Goal: Task Accomplishment & Management: Use online tool/utility

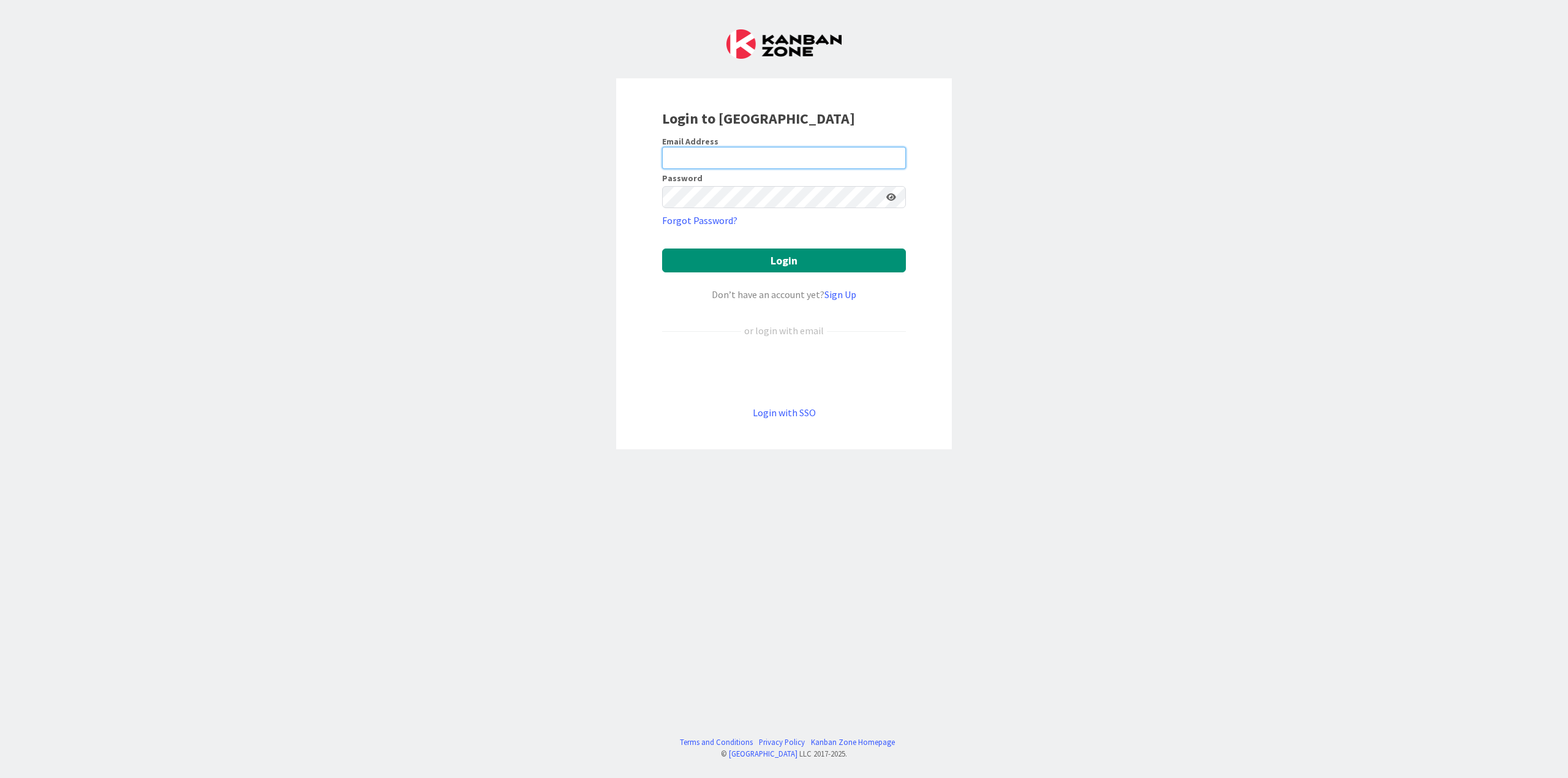
click at [770, 155] on input "email" at bounding box center [784, 157] width 244 height 22
click at [676, 164] on input "email" at bounding box center [784, 157] width 244 height 22
type input "[EMAIL_ADDRESS][DOMAIN_NAME]"
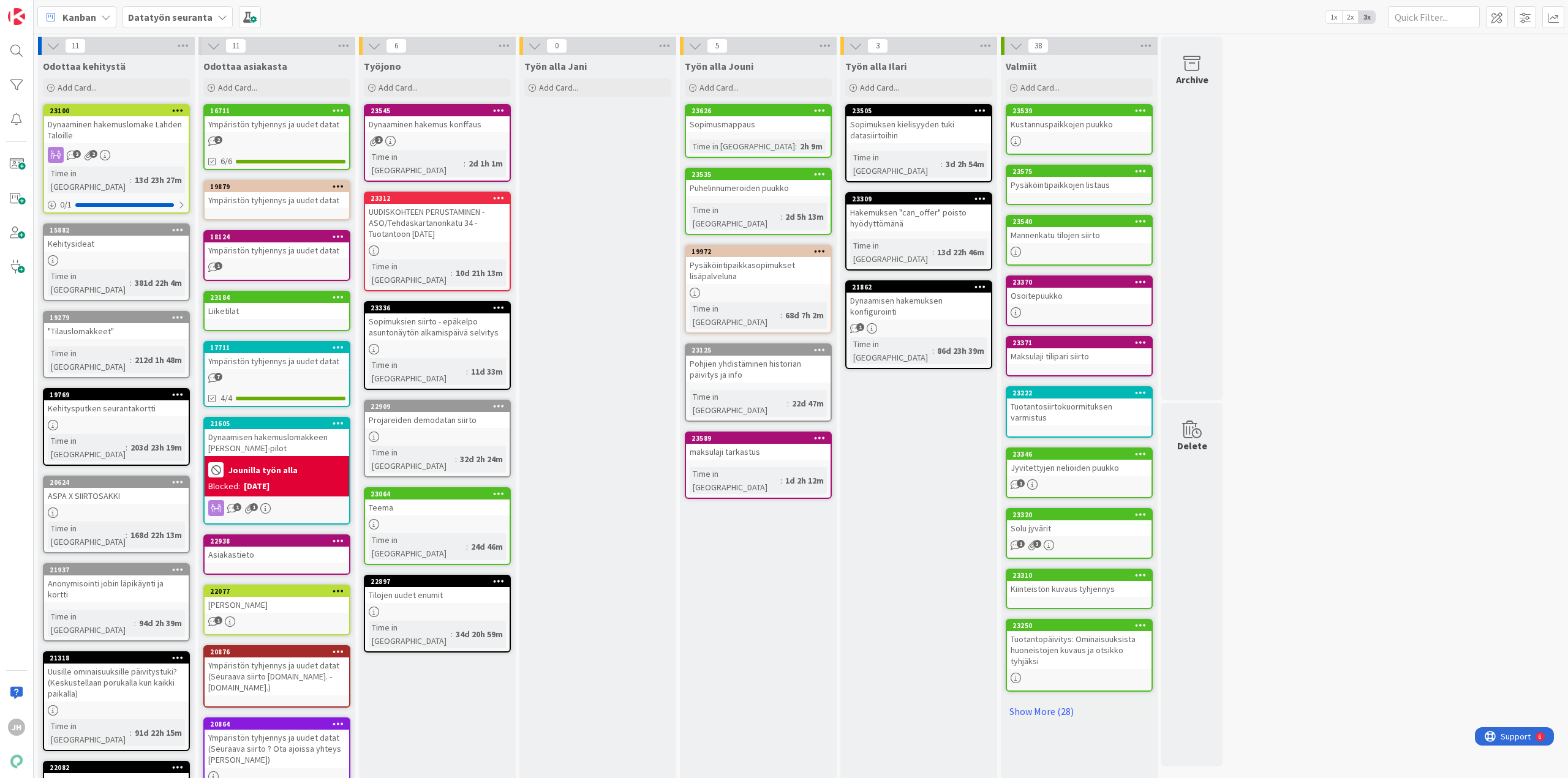
click at [206, 22] on b "Datatyön seuranta" at bounding box center [170, 17] width 85 height 12
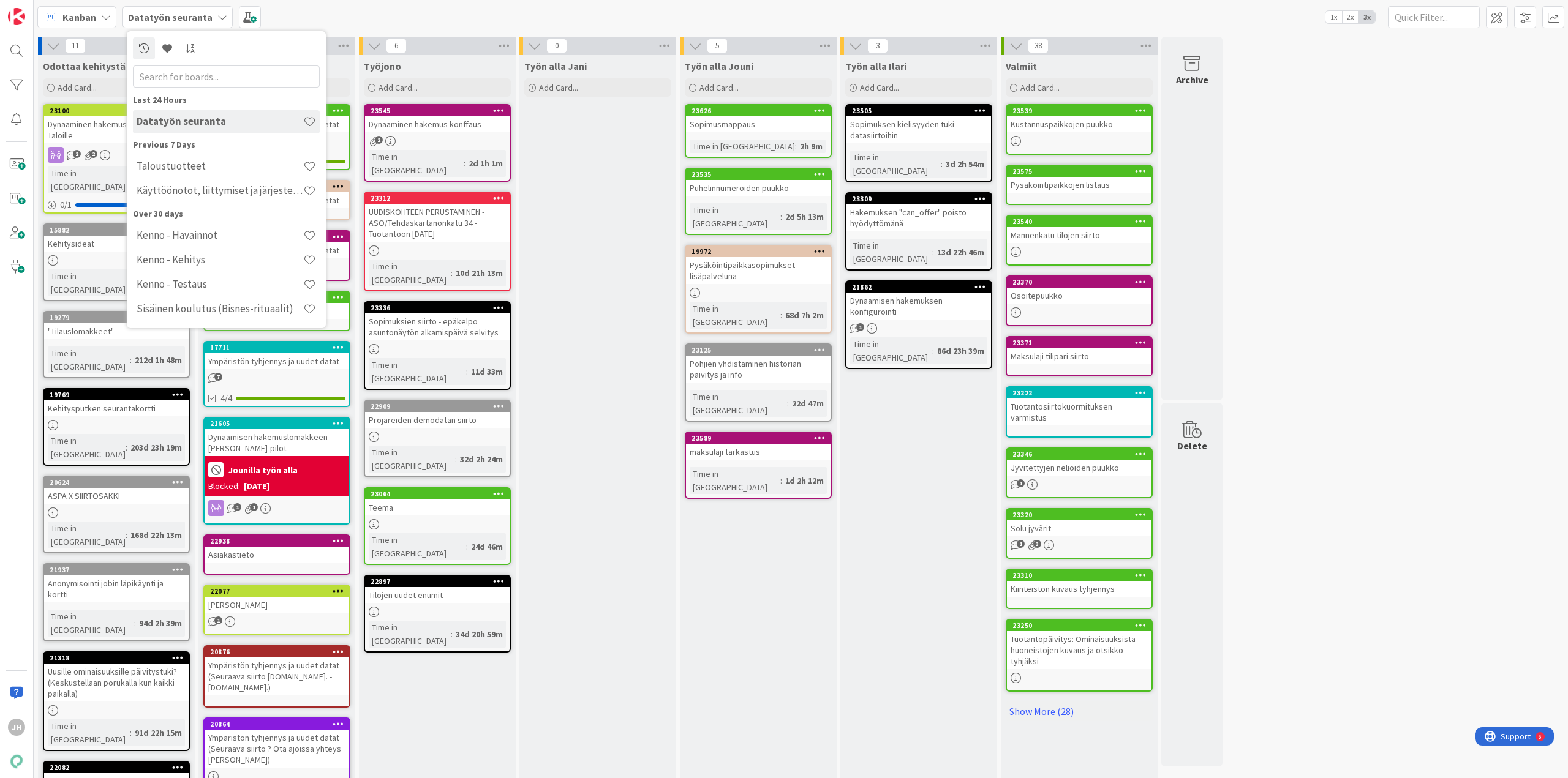
click at [542, 267] on div "Työn alla Jani Add Card..." at bounding box center [598, 565] width 157 height 1020
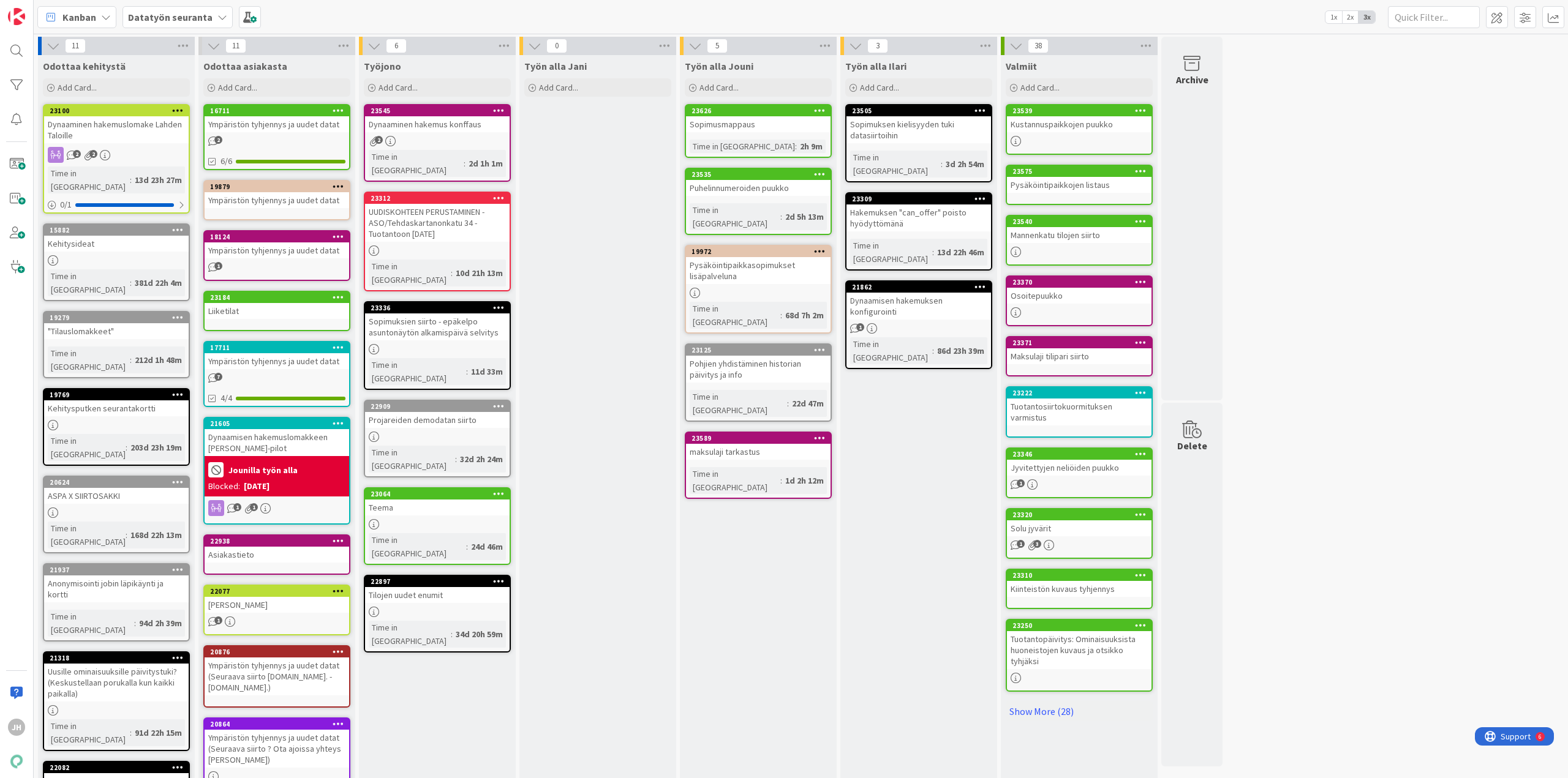
click at [59, 18] on div "Kanban" at bounding box center [76, 17] width 79 height 22
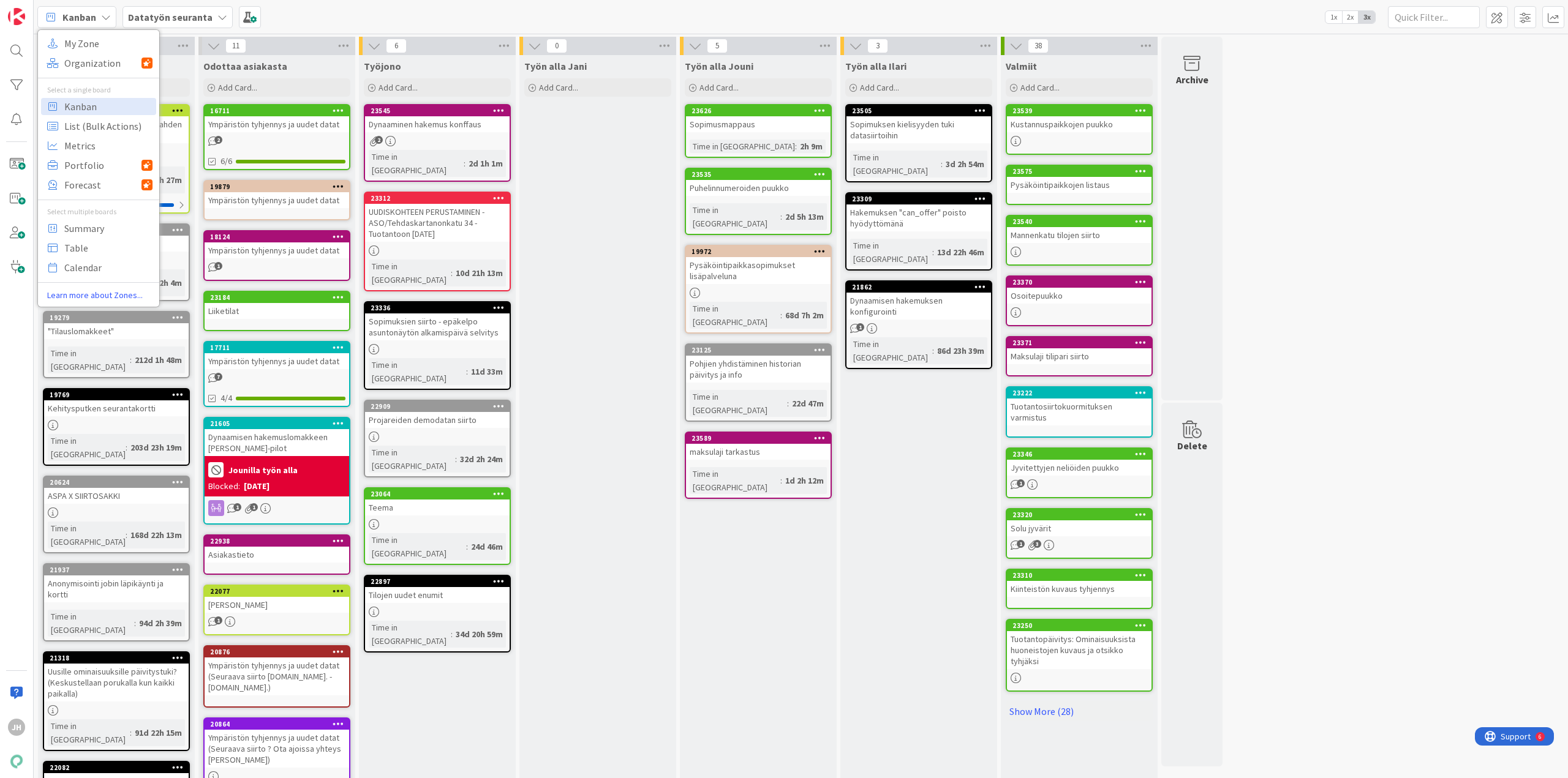
click at [183, 21] on b "Datatyön seuranta" at bounding box center [170, 17] width 85 height 12
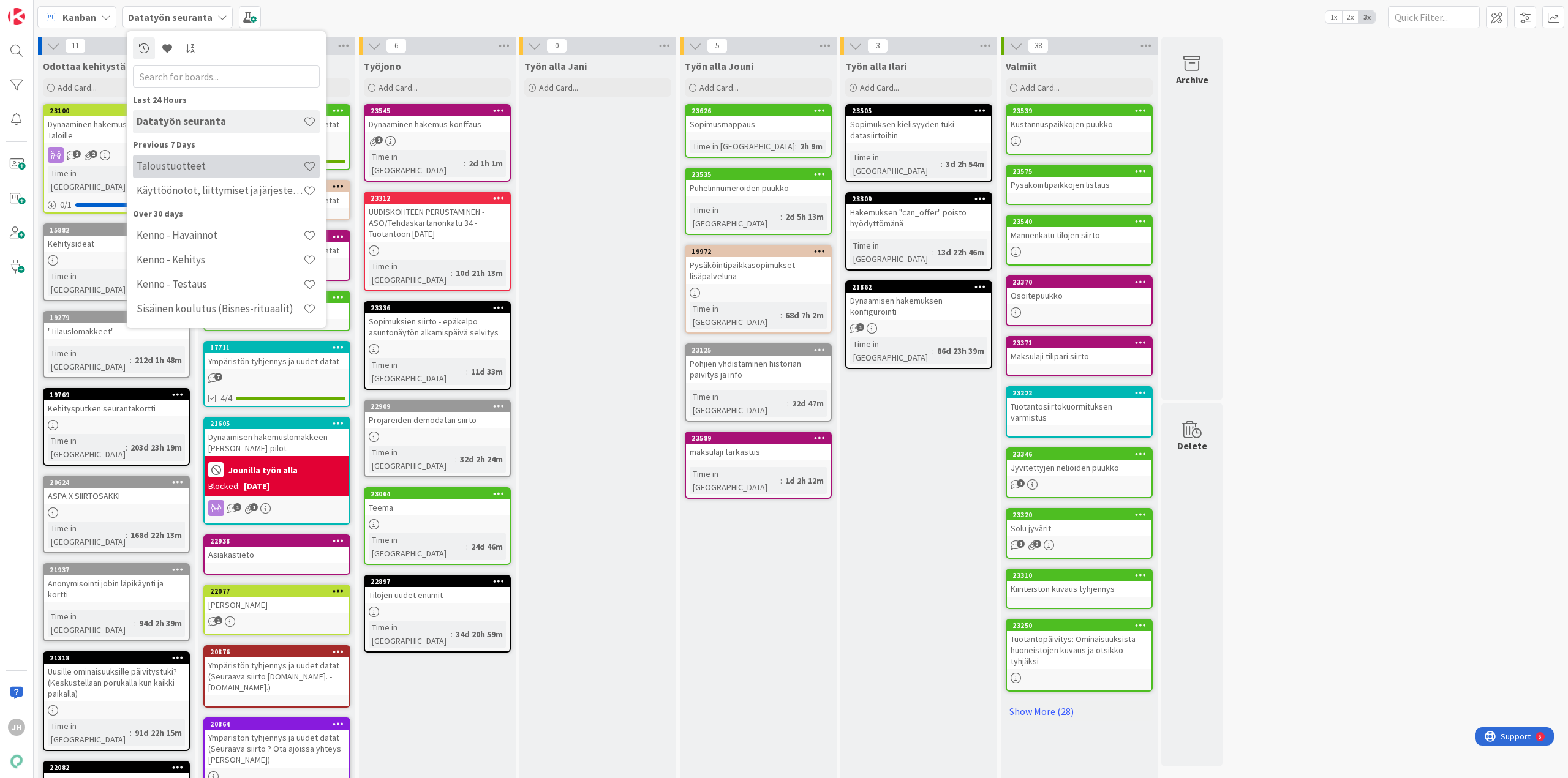
click at [241, 169] on h4 "Taloustuotteet" at bounding box center [220, 165] width 167 height 12
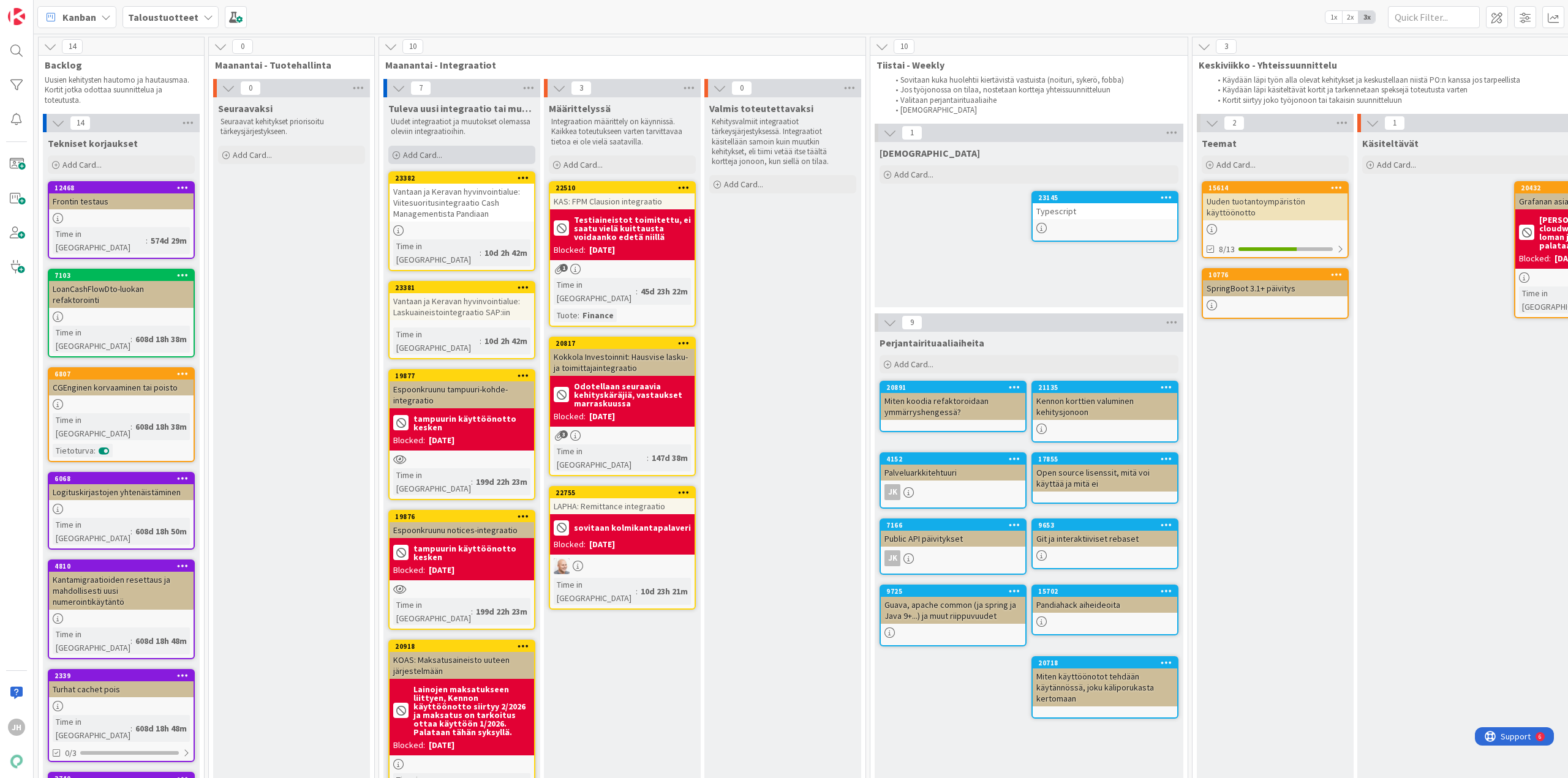
click at [463, 154] on div "Add Card..." at bounding box center [462, 155] width 147 height 18
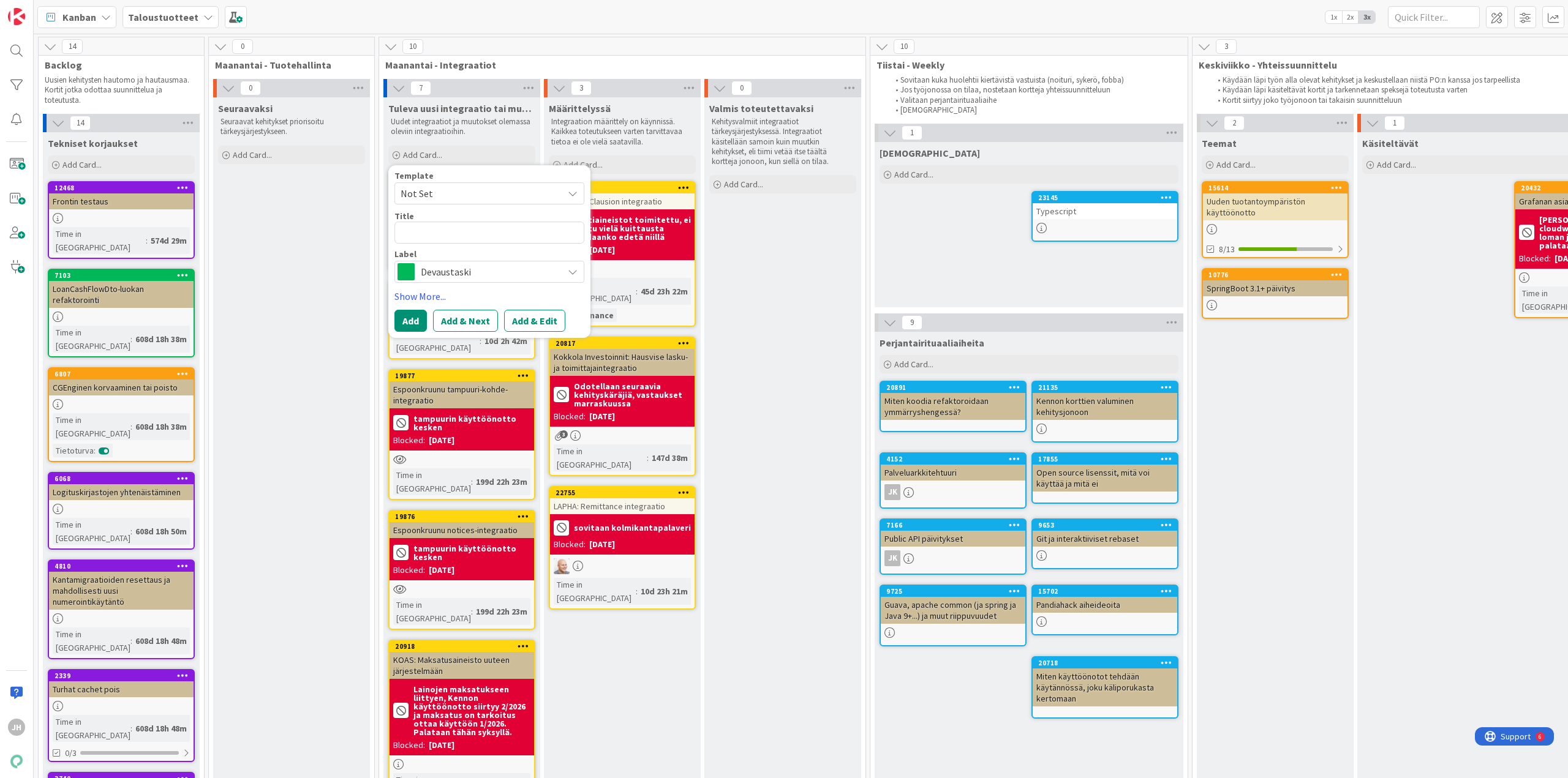
click at [438, 274] on span "Devaustaski" at bounding box center [489, 271] width 136 height 17
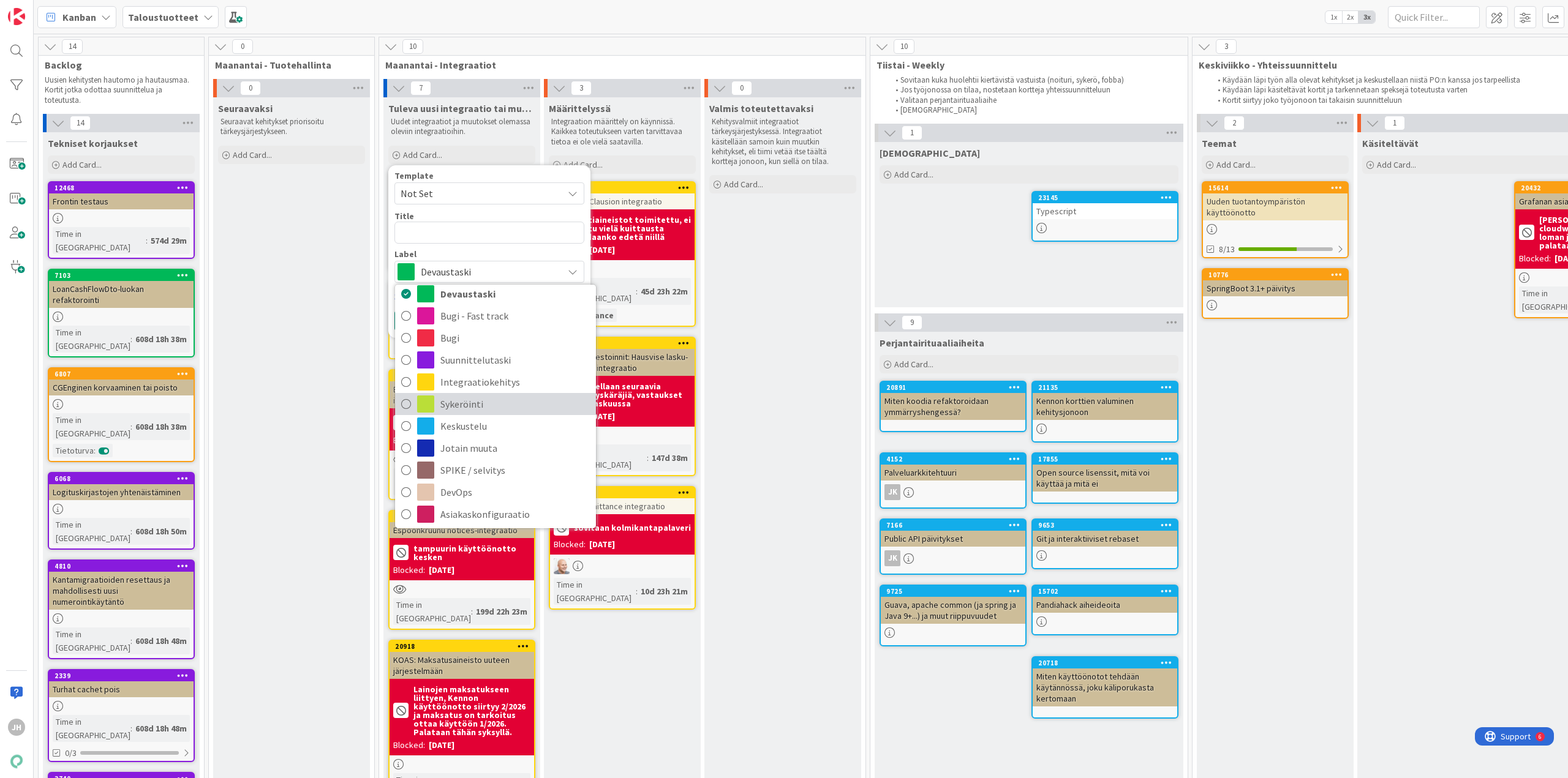
scroll to position [31, 0]
click at [544, 379] on span "Integraatiokehitys" at bounding box center [514, 380] width 149 height 18
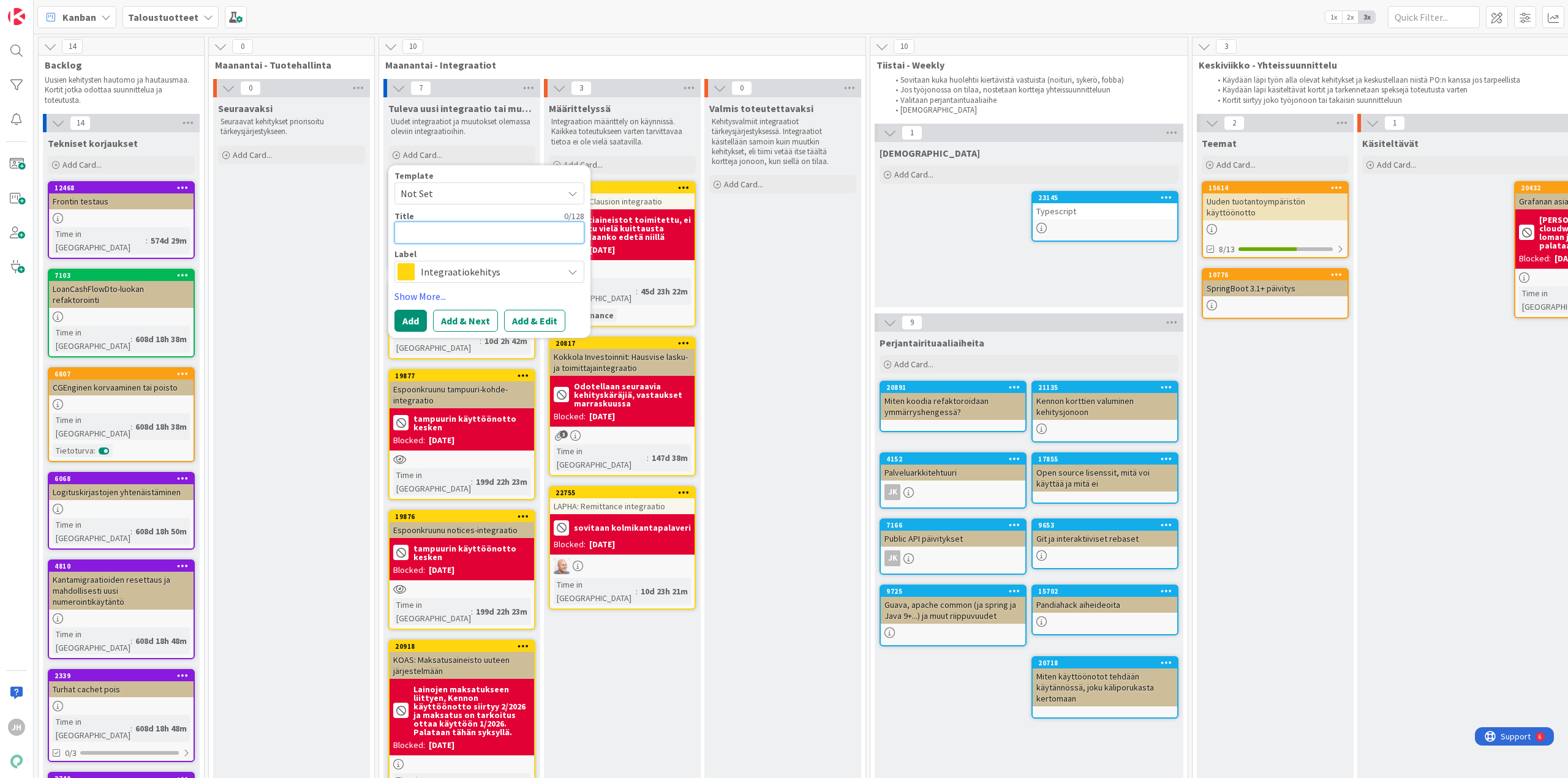
click at [468, 226] on textarea at bounding box center [489, 232] width 190 height 22
type textarea "x"
type textarea "V"
type textarea "x"
type textarea "VA"
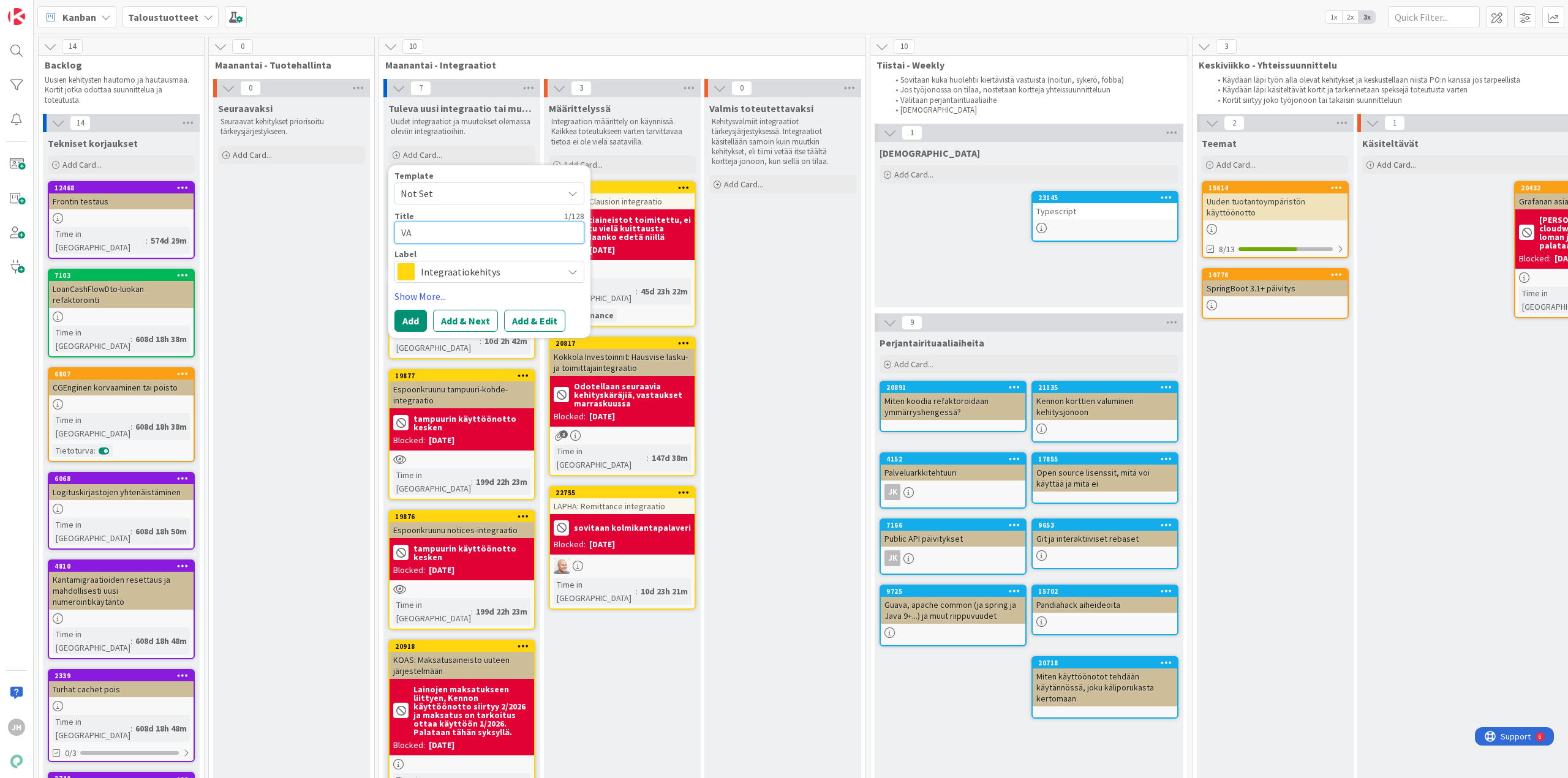
type textarea "x"
type textarea "VAV"
type textarea "x"
type textarea "VAV"
type textarea "x"
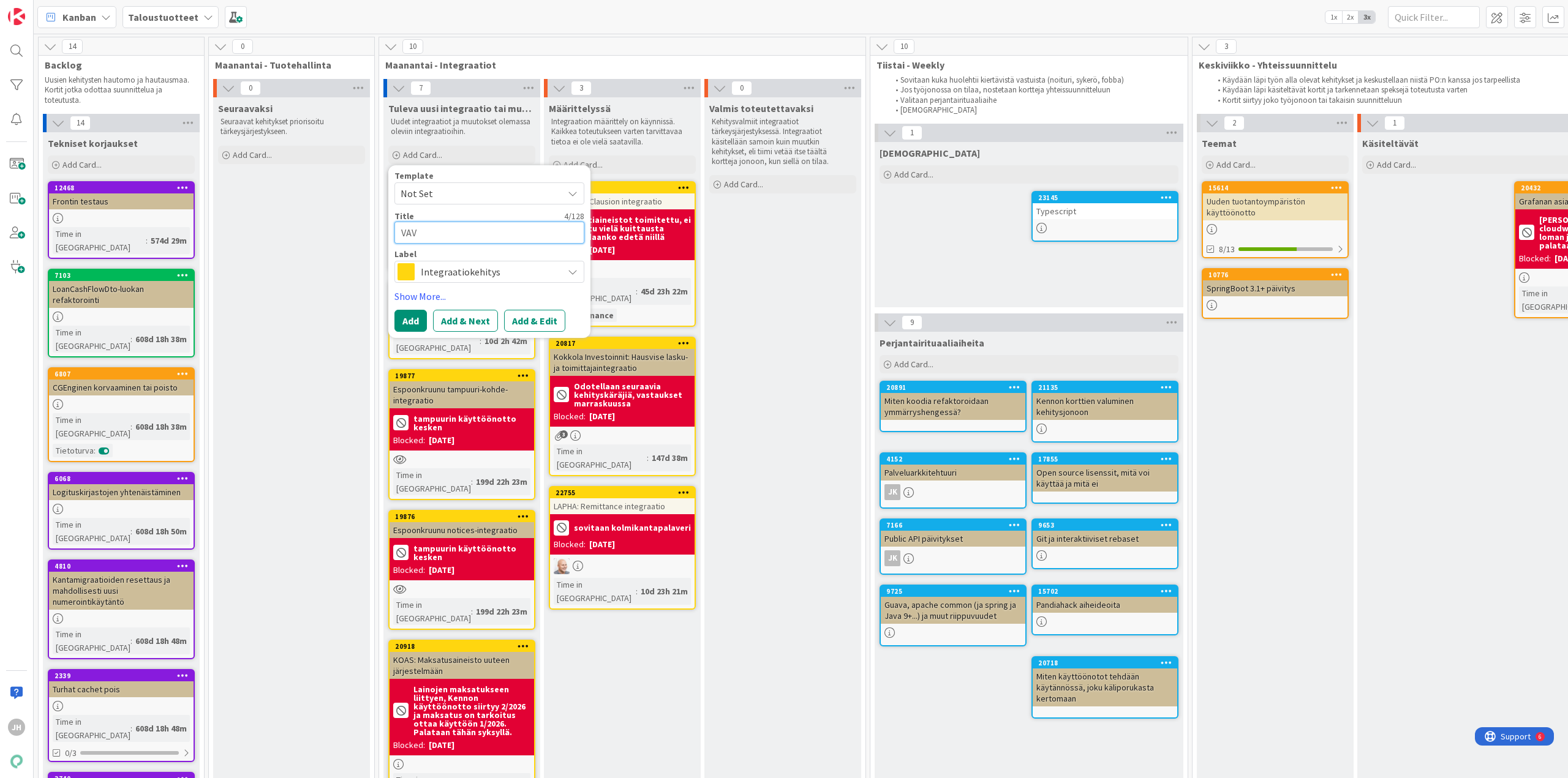
type textarea "VAV C"
type textarea "x"
type textarea "VAV Cl"
type textarea "x"
type textarea "VAV Clo"
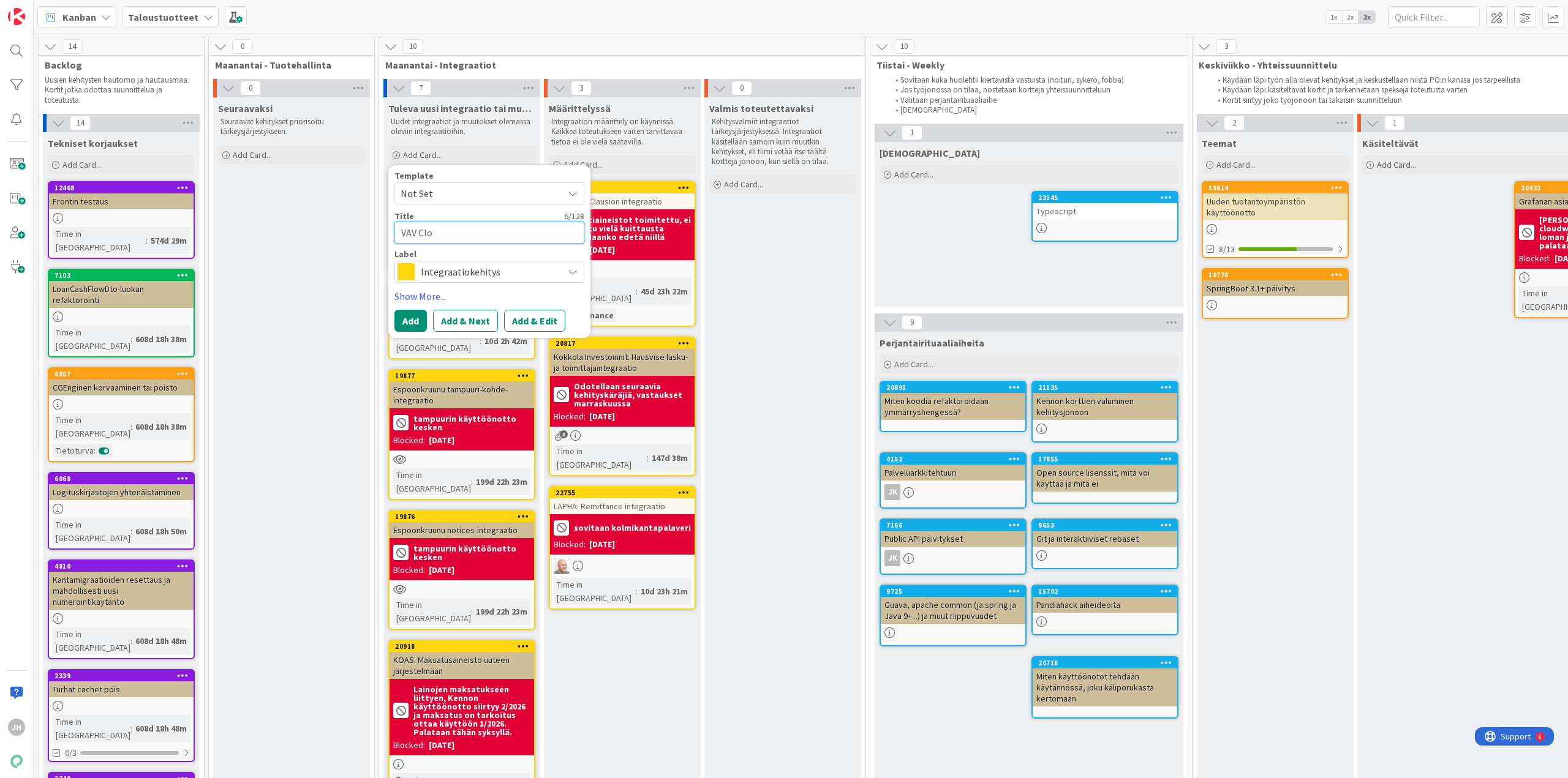
type textarea "x"
type textarea "VAV Clos"
type textarea "x"
type textarea "VAV Closi"
type textarea "x"
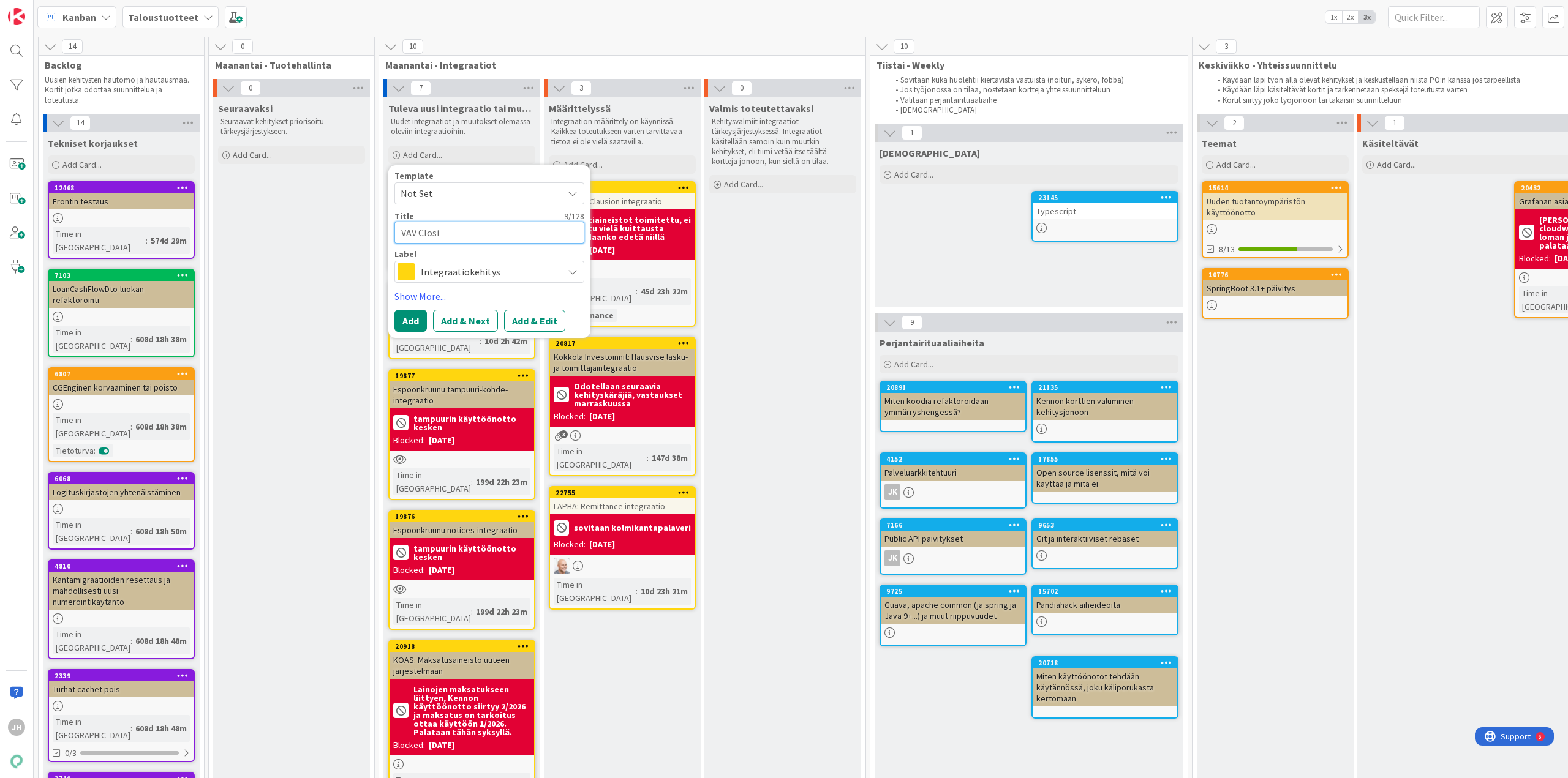
type textarea "VAV Closin"
type textarea "x"
type textarea "VAV Closing"
type textarea "x"
type textarea "VAV Closing"
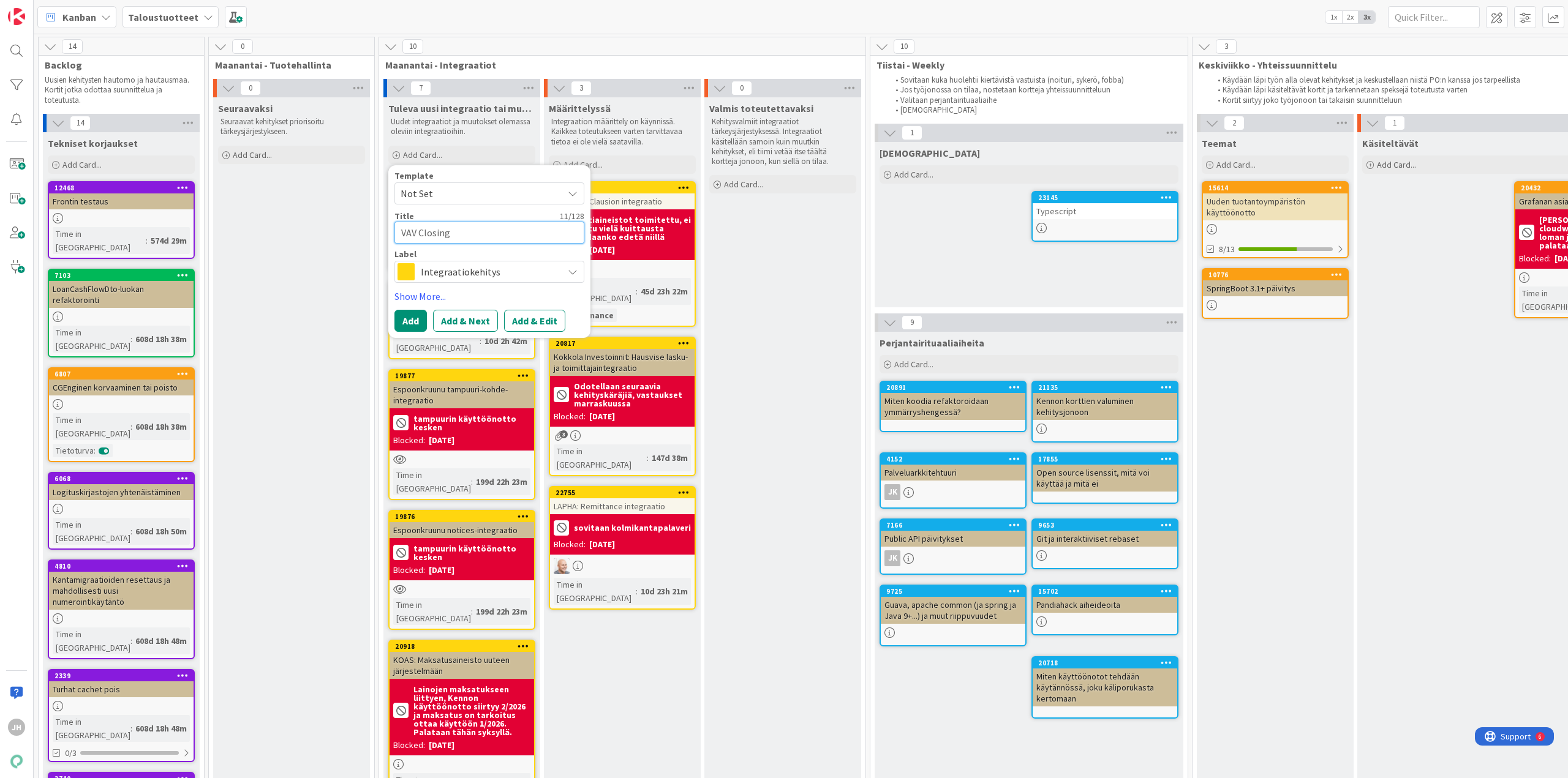
type textarea "x"
type textarea "VAV Closing to"
type textarea "x"
type textarea "VAV Closing tos"
type textarea "x"
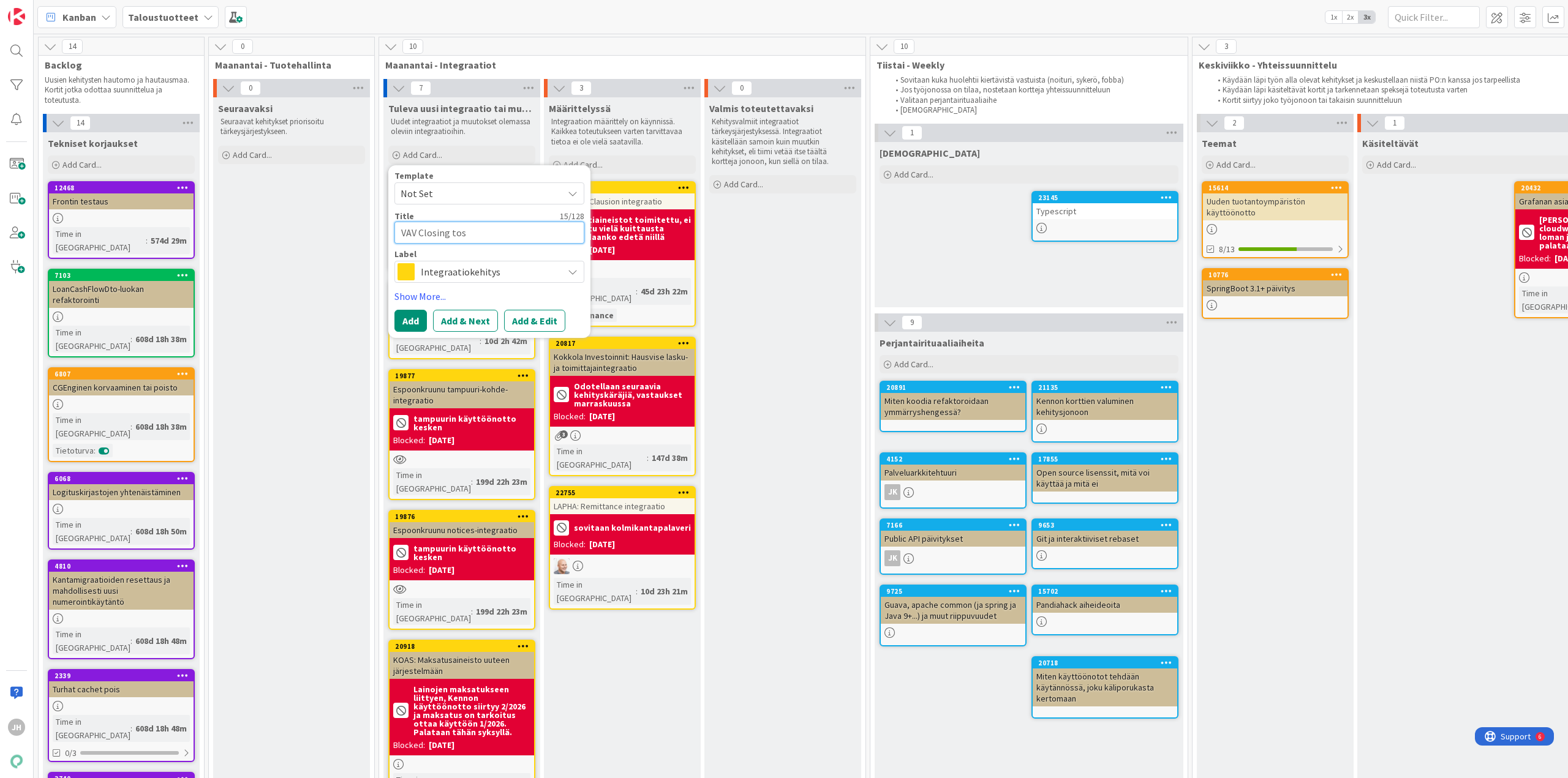
type textarea "VAV Closing tosi"
type textarea "x"
type textarea "VAV Closing tosid"
type textarea "x"
type textarea "VAV Closing tosi"
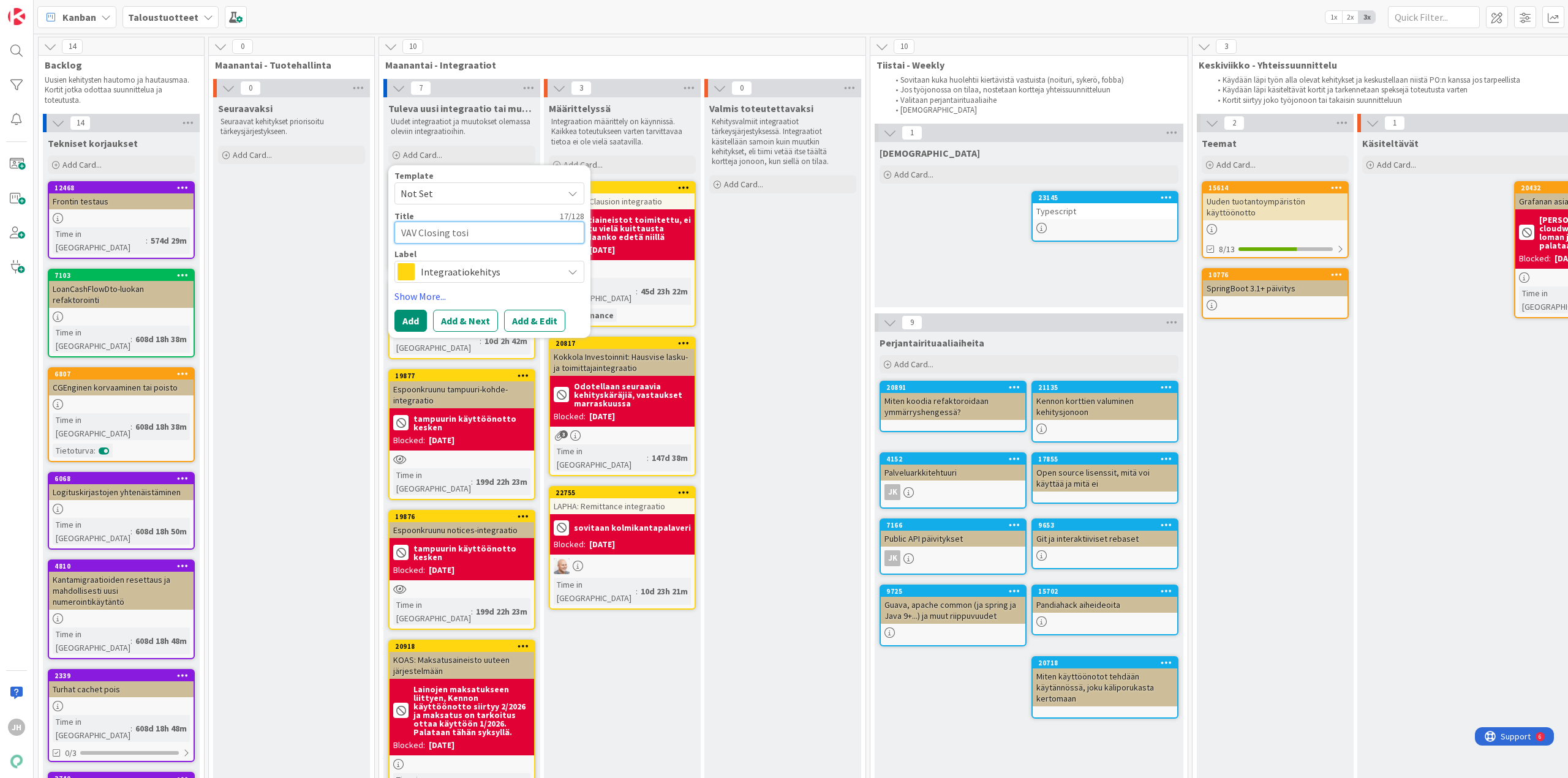
type textarea "x"
type textarea "VAV Closing tosit"
type textarea "x"
type textarea "VAV Closing tositt"
type textarea "x"
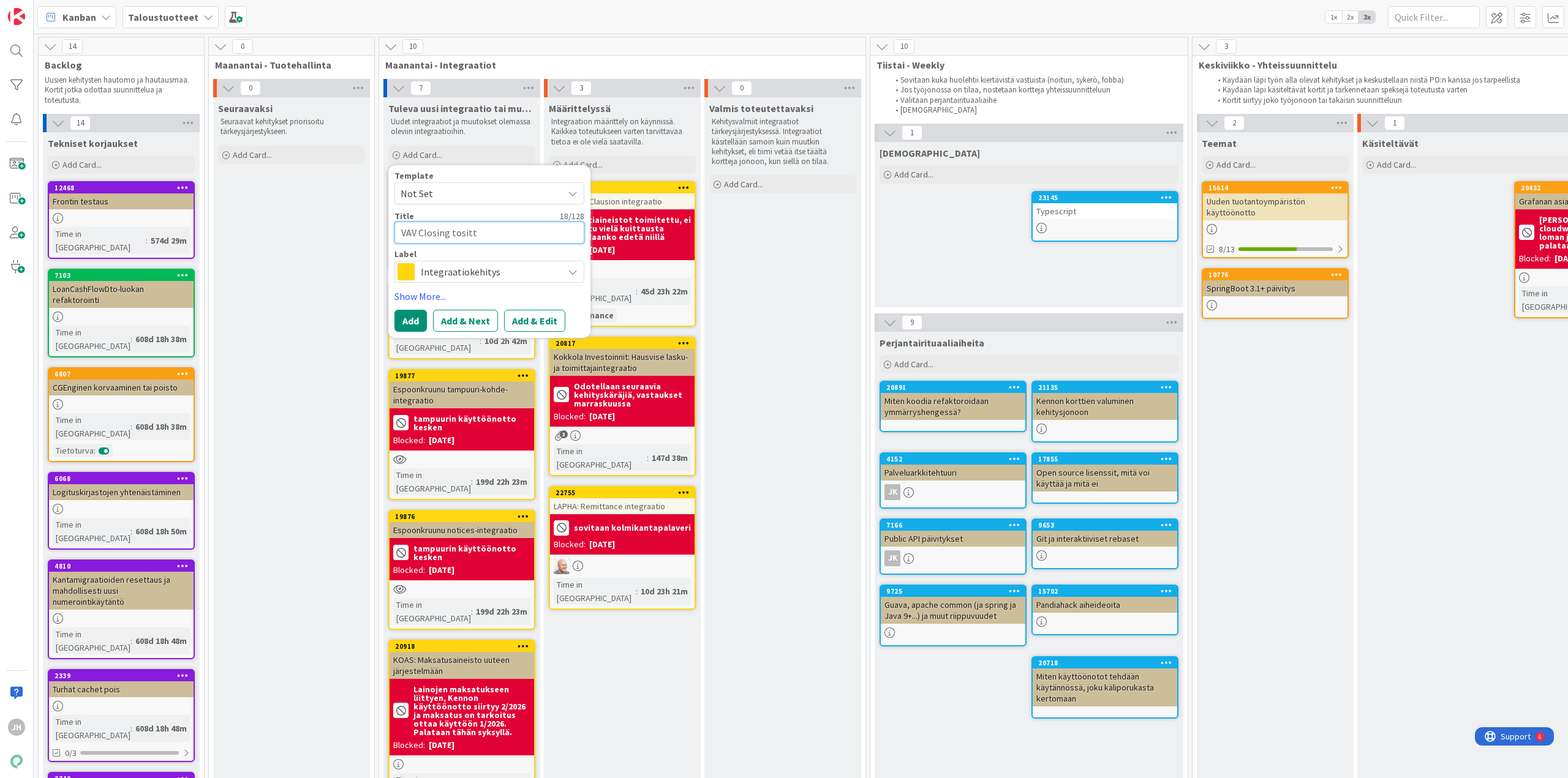
type textarea "VAV Closing tositte"
type textarea "x"
type textarea "VAV Closing tosittei"
type textarea "x"
type textarea "VAV Closing tositteid"
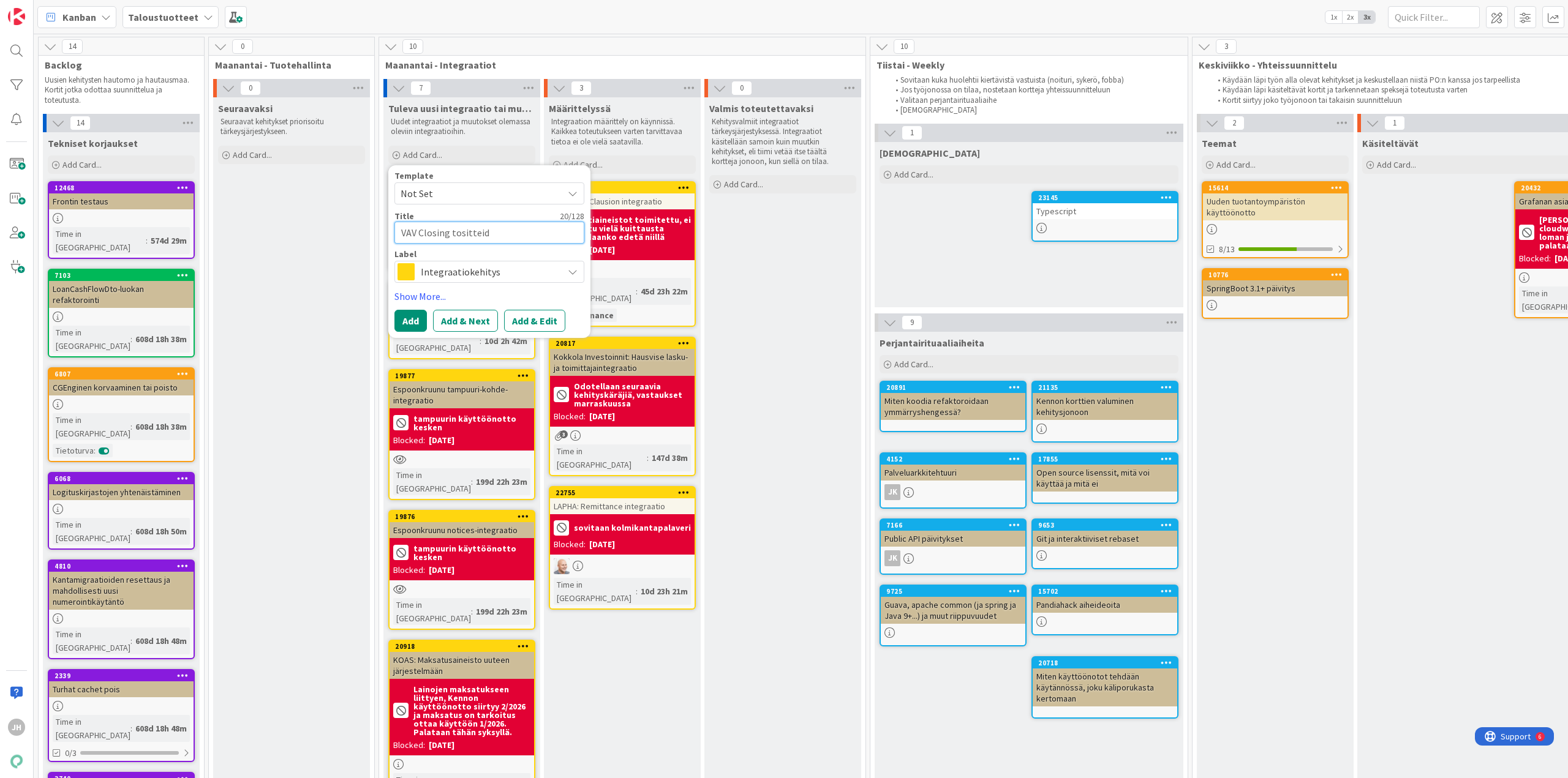
type textarea "x"
type textarea "VAV Closing tositteide"
type textarea "x"
type textarea "VAV Closing tositteiden"
type textarea "x"
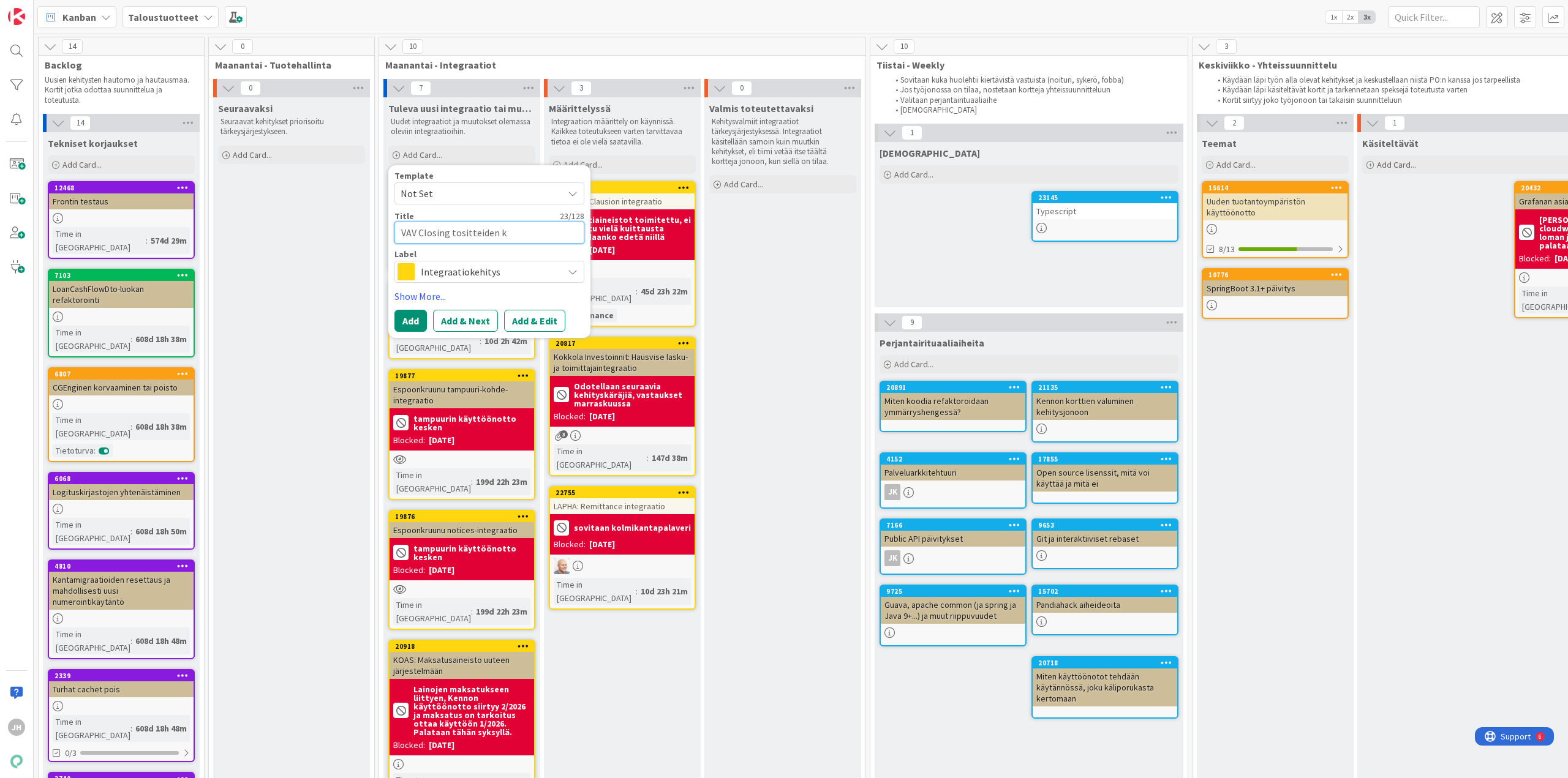
type textarea "VAV Closing tositteiden ka"
type textarea "x"
type textarea "VAV Closing tositteiden kar"
type textarea "x"
type textarea "VAV Closing tositteiden kars"
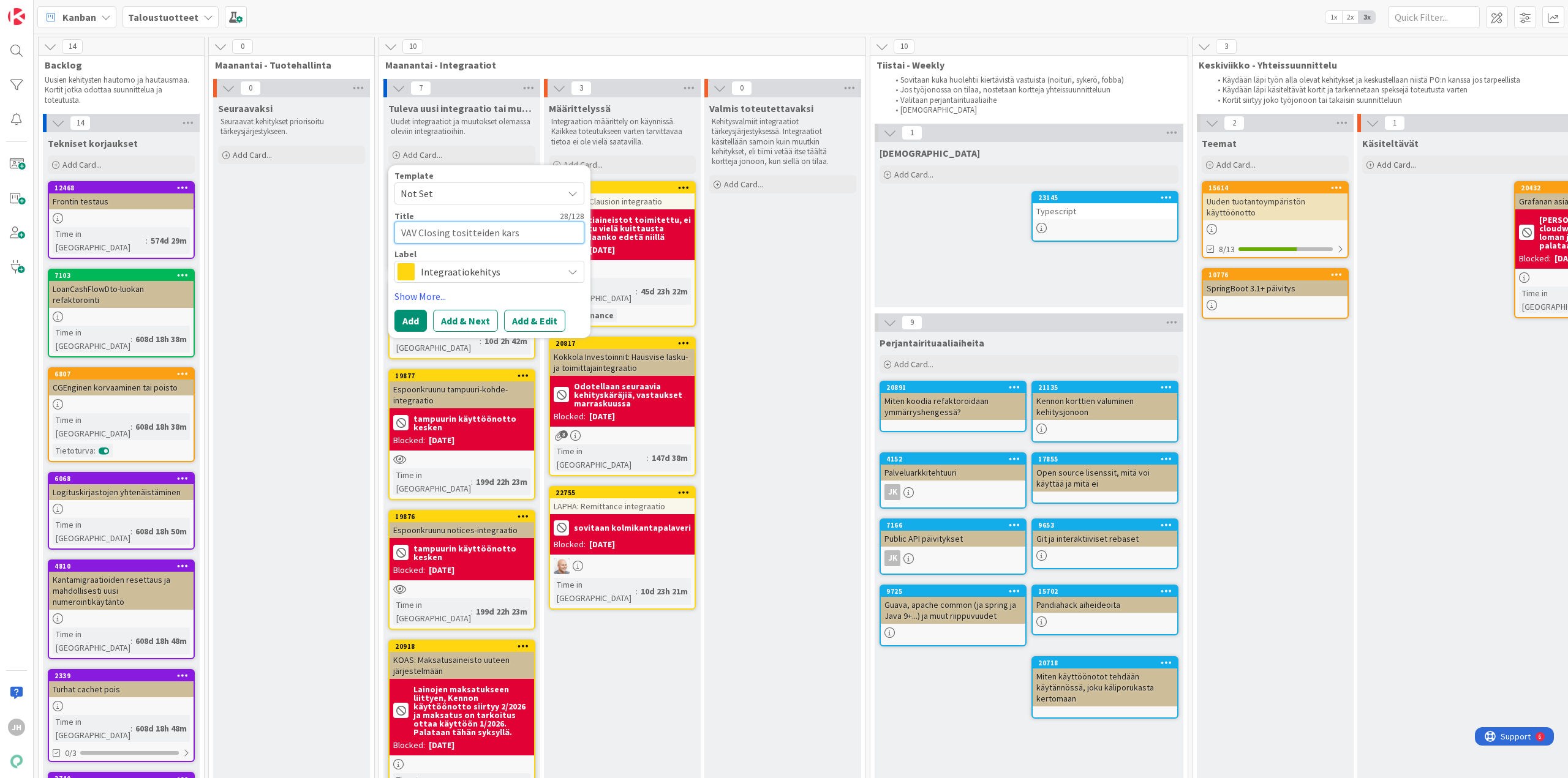
type textarea "x"
type textarea "VAV Closing tositteiden karsi"
type textarea "x"
type textarea "VAV Closing tositteiden karsin"
type textarea "x"
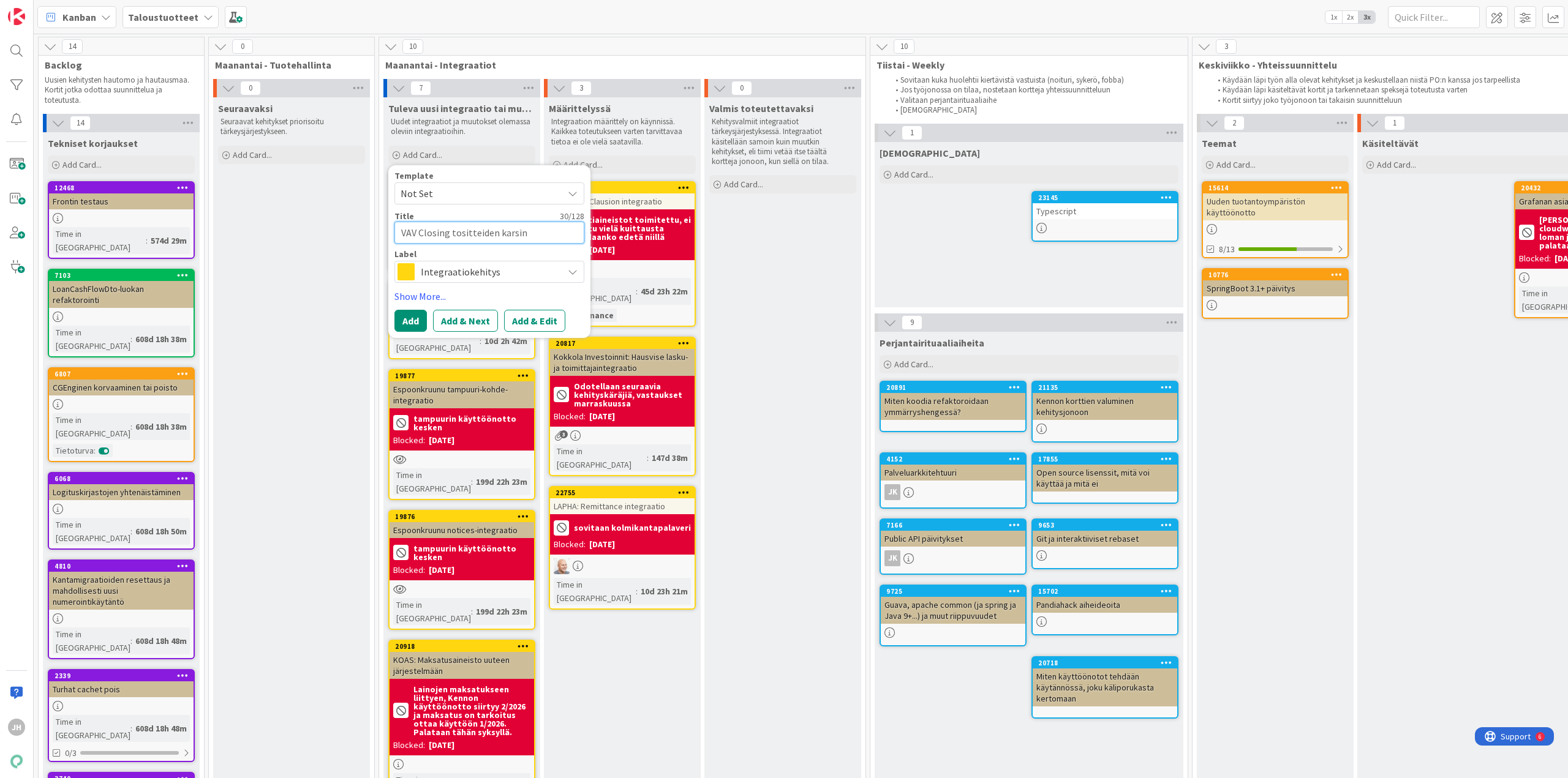
type textarea "VAV Closing tositteiden karsint"
type textarea "x"
type textarea "VAV Closing tositteiden karsinta"
click at [409, 318] on button "Add" at bounding box center [410, 320] width 32 height 22
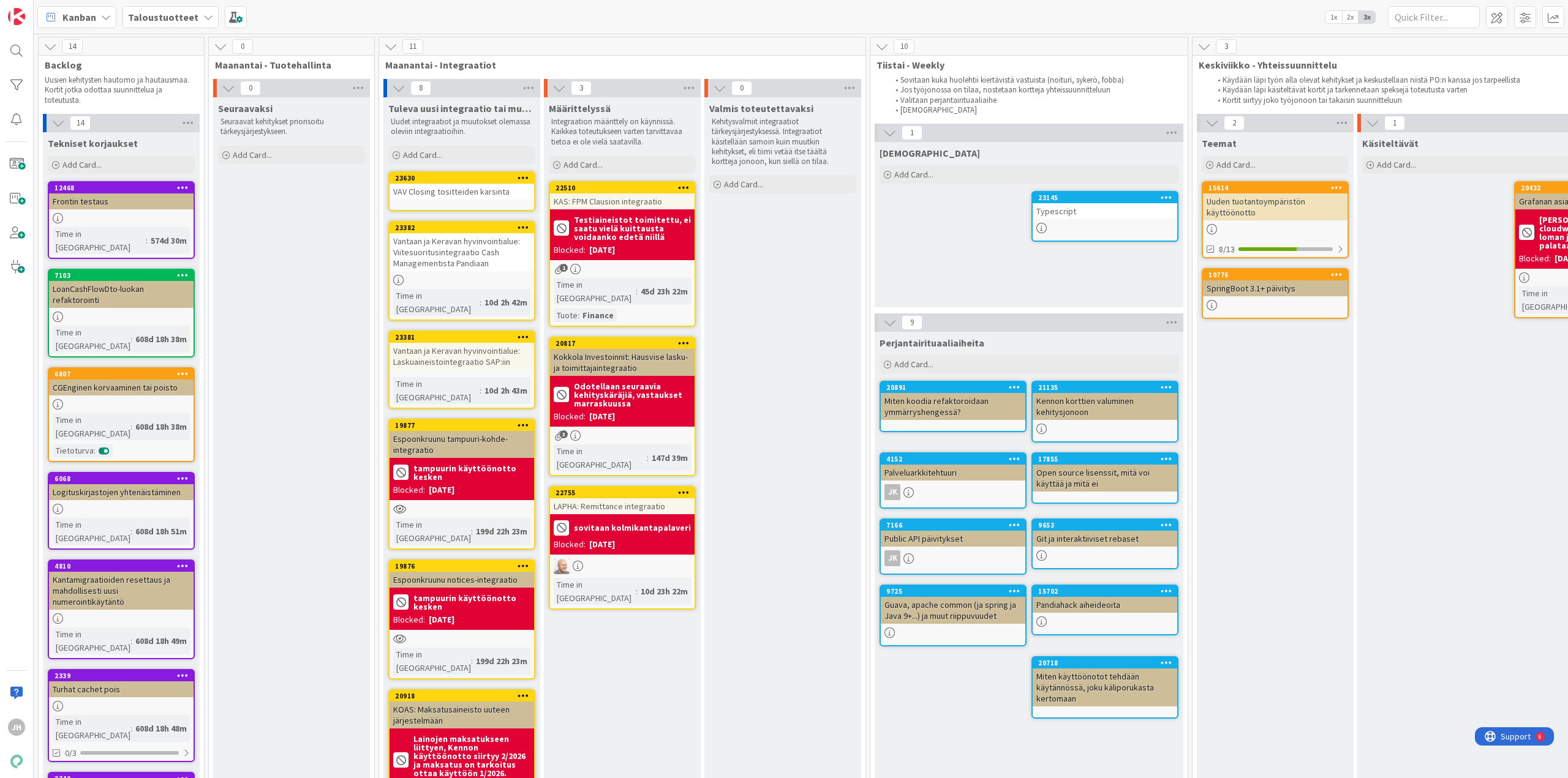
click at [798, 670] on div "Valmis toteutettavaksi Kehitysvalmiit integraatiot tärkeysjärjestyksessä. Integ…" at bounding box center [783, 637] width 157 height 1080
